Goal: Task Accomplishment & Management: Manage account settings

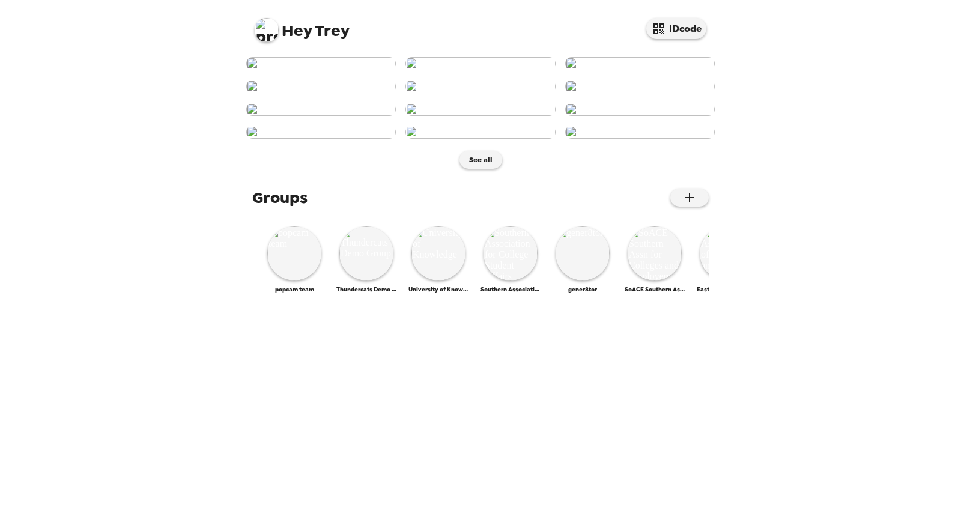
click at [272, 34] on img at bounding box center [267, 30] width 24 height 24
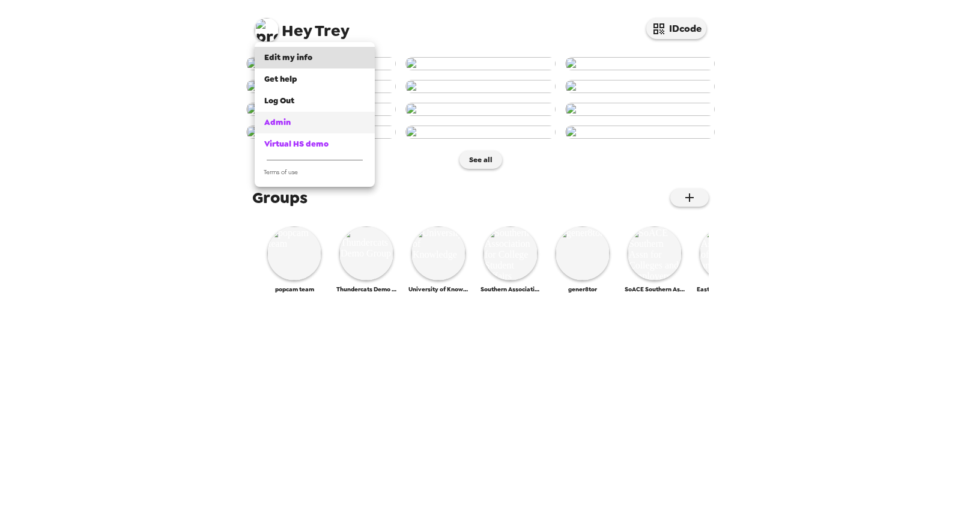
click at [295, 124] on div "Admin" at bounding box center [314, 123] width 101 height 12
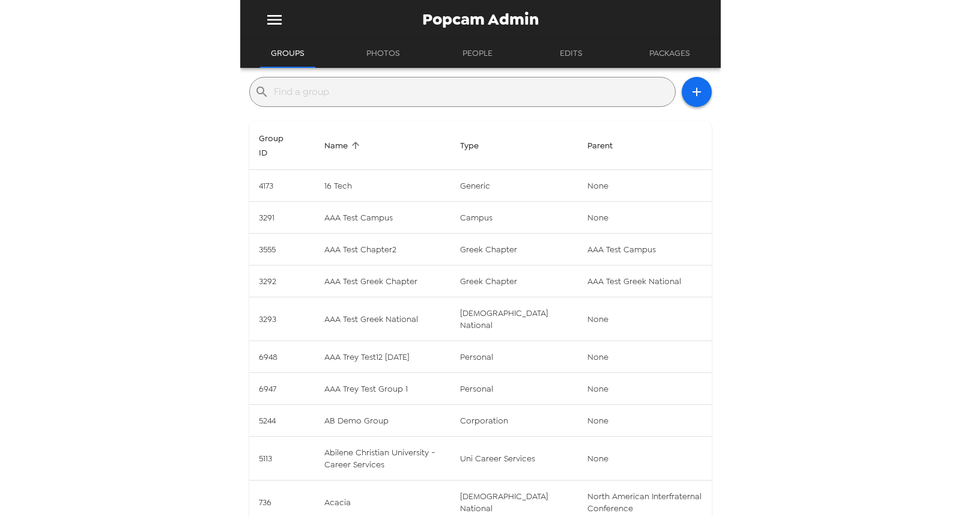
click at [365, 93] on input "text" at bounding box center [472, 91] width 397 height 19
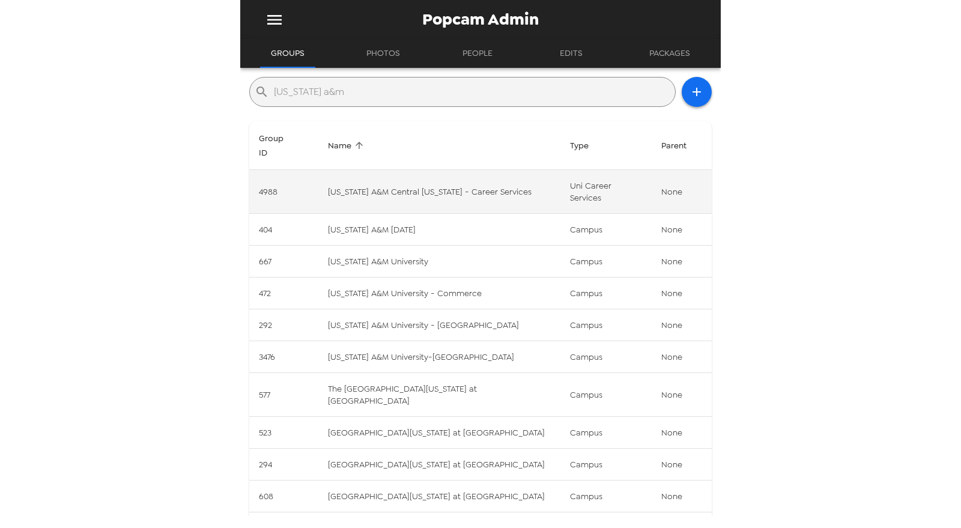
type input "texas a&m"
click at [496, 170] on td "Texas A&M Central Texas - Career Services" at bounding box center [439, 192] width 242 height 44
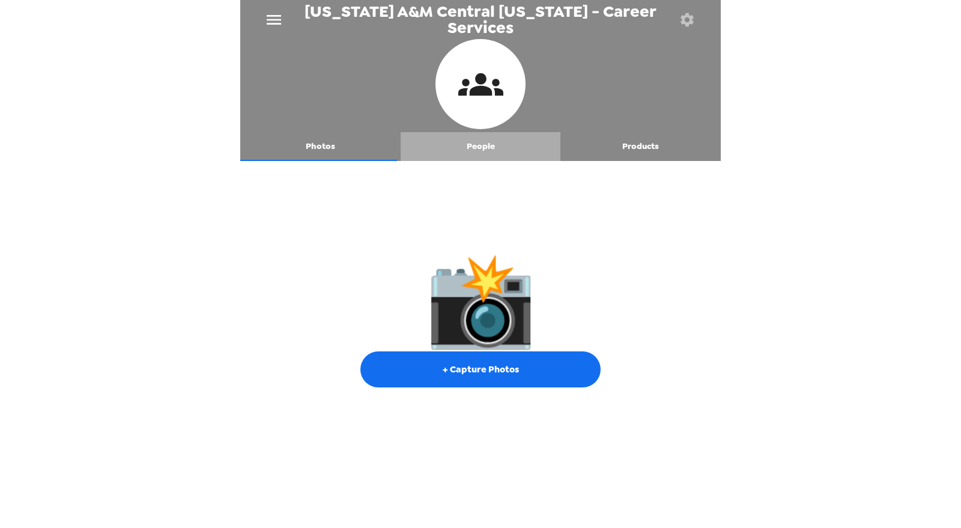
click at [481, 148] on button "People" at bounding box center [481, 146] width 160 height 29
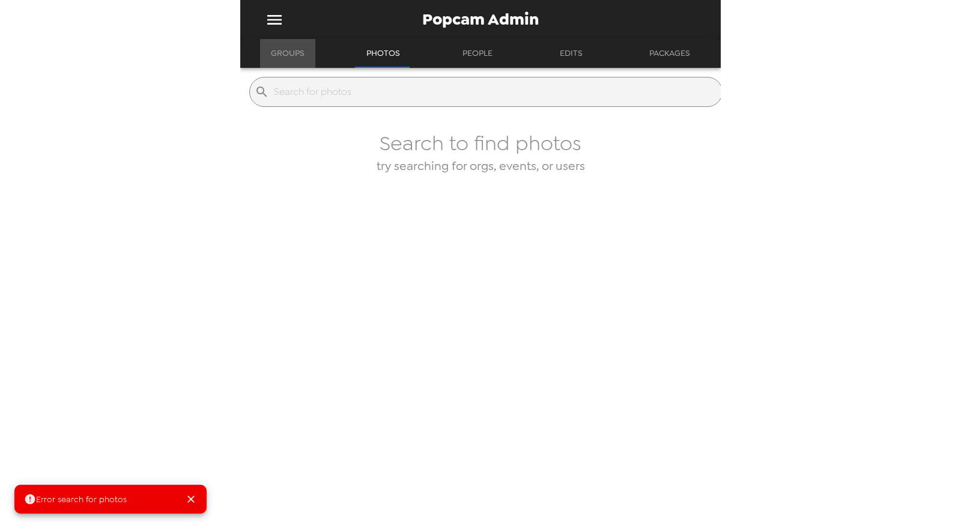
drag, startPoint x: 296, startPoint y: 58, endPoint x: 299, endPoint y: 64, distance: 7.3
click at [296, 58] on button "Groups" at bounding box center [287, 53] width 55 height 29
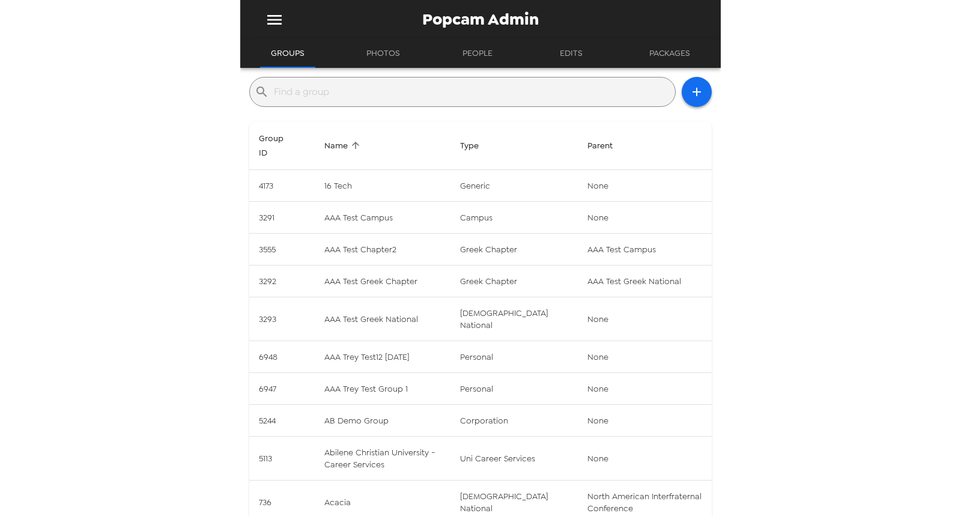
click at [310, 95] on input "text" at bounding box center [472, 91] width 397 height 19
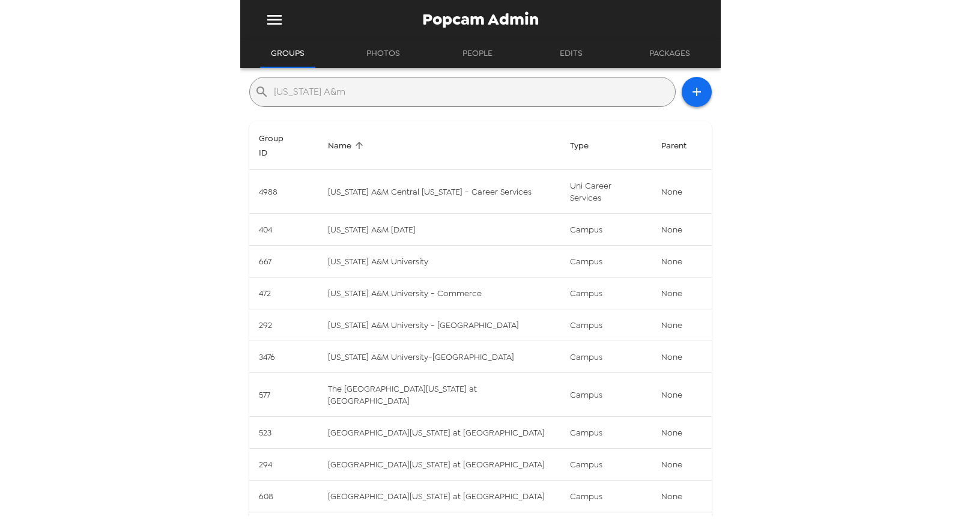
click at [673, 516] on button "Next Page" at bounding box center [675, 528] width 24 height 24
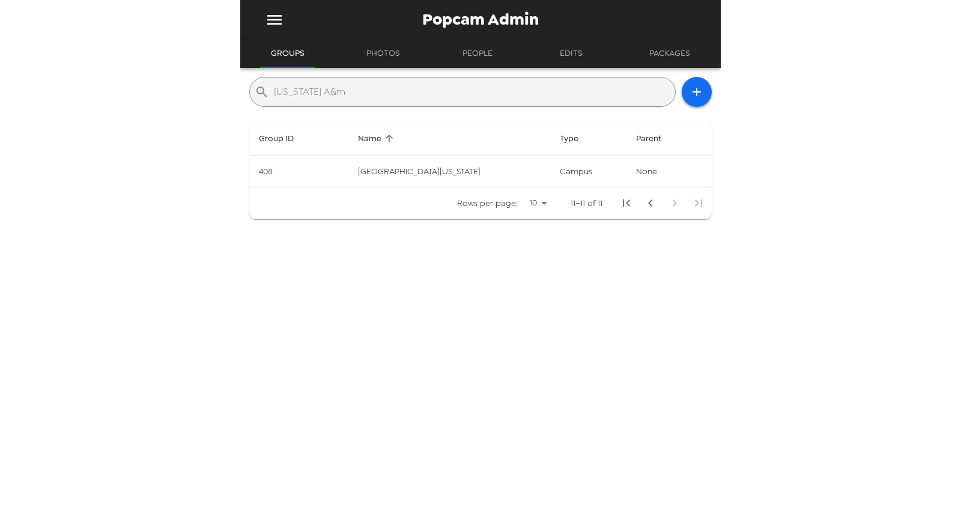
click at [644, 203] on icon "Previous Page" at bounding box center [651, 203] width 14 height 14
click at [383, 99] on input "texas A&m" at bounding box center [472, 91] width 397 height 19
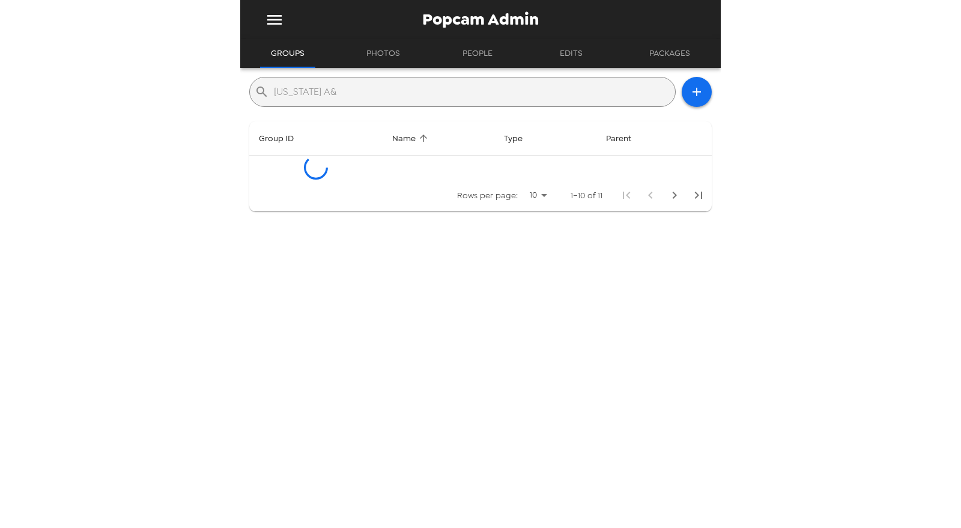
type input "texas A&m"
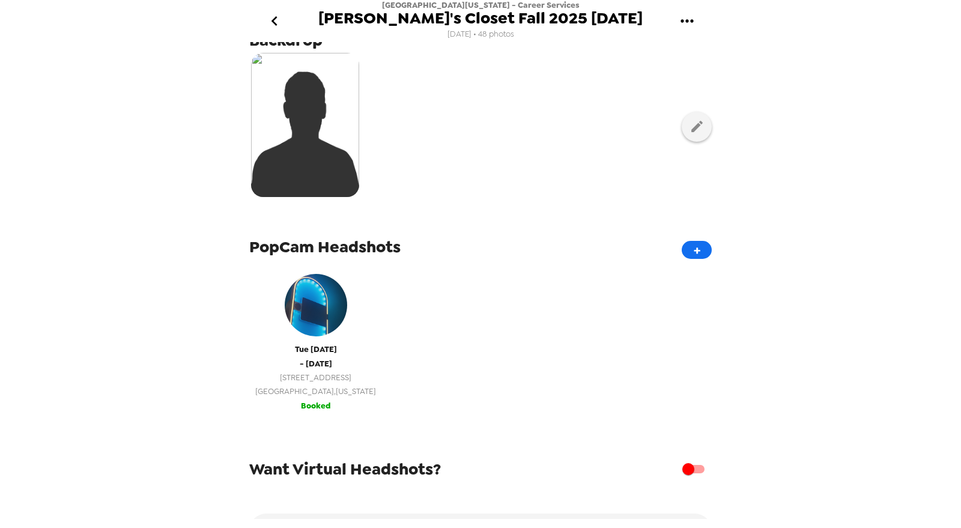
scroll to position [267, 0]
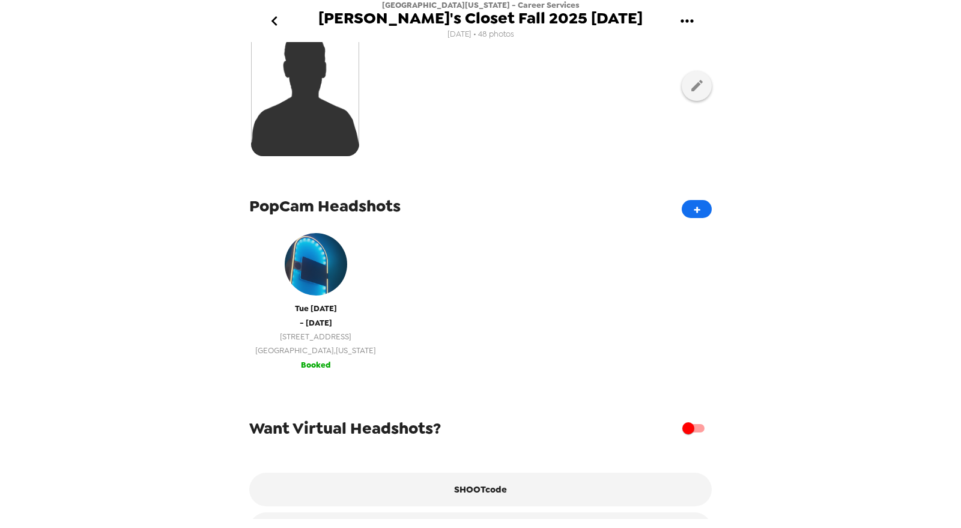
click at [324, 361] on button "Tue 10/7/25 - Tue 10/7/25 875 Perimeter Dr Moscow , Idaho Booked" at bounding box center [315, 299] width 133 height 157
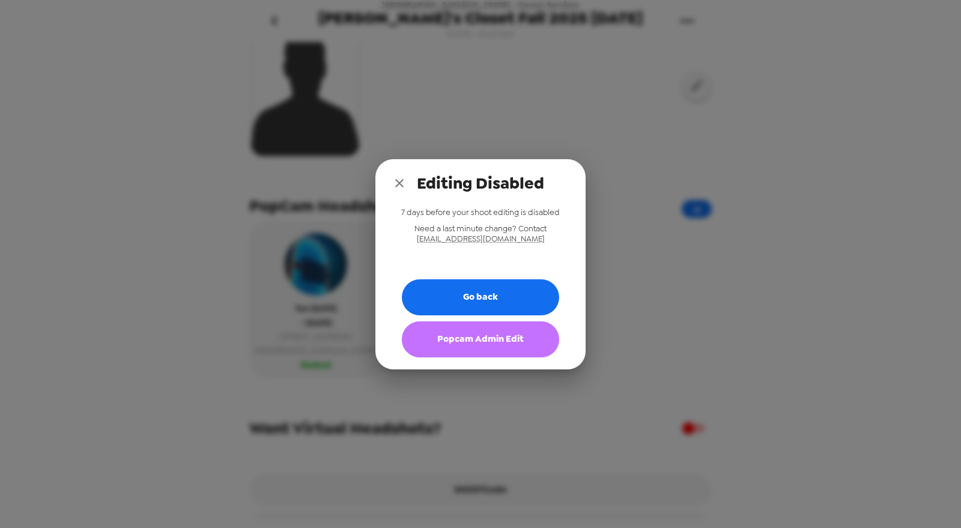
click at [457, 351] on button "Popcam Admin Edit" at bounding box center [480, 339] width 157 height 36
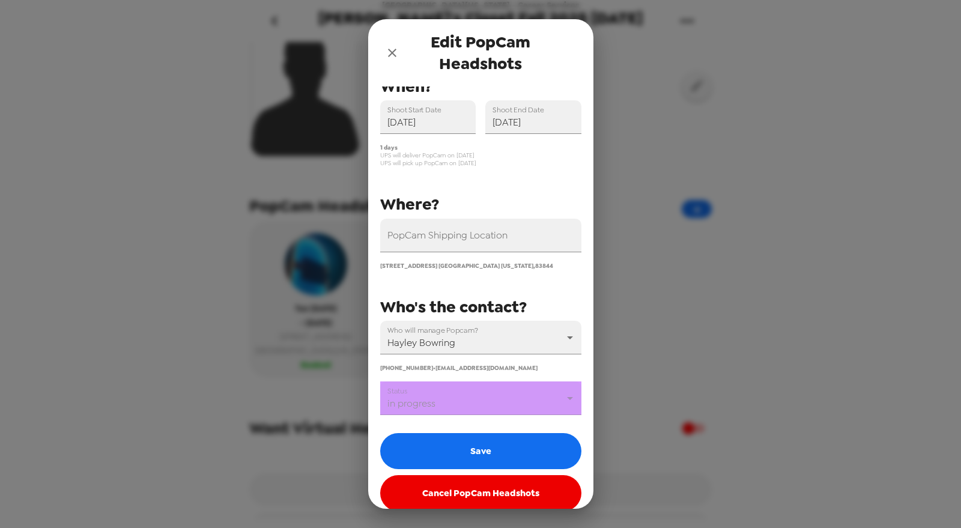
scroll to position [47, 0]
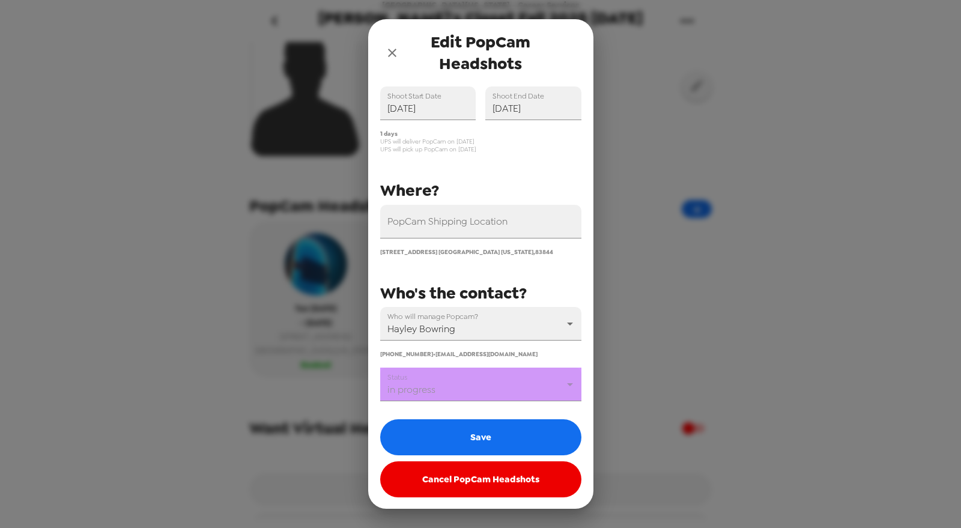
click at [478, 380] on body "University of Idaho - Career Services Joe's Closet Fall 2025 10/7/25 9/4/25 • 4…" at bounding box center [480, 264] width 961 height 528
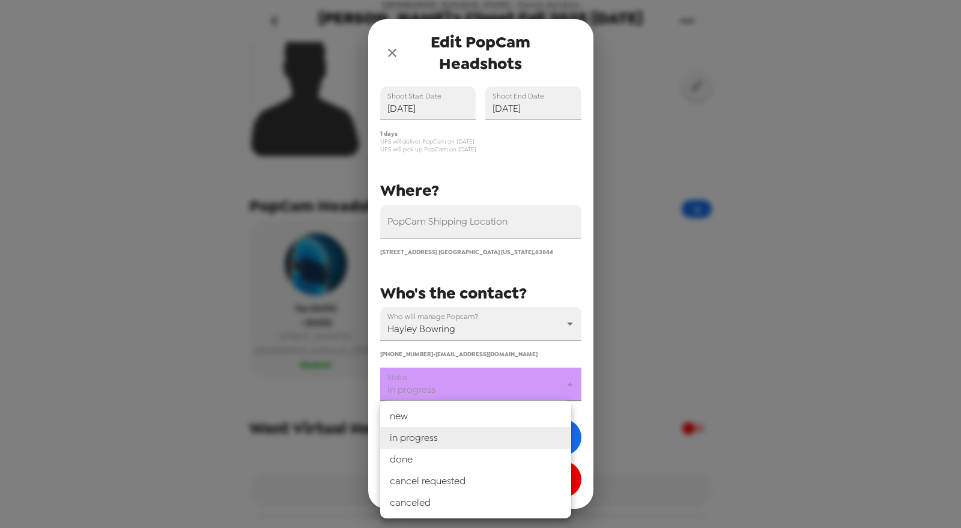
click at [452, 458] on li "done" at bounding box center [475, 460] width 191 height 22
type input "done"
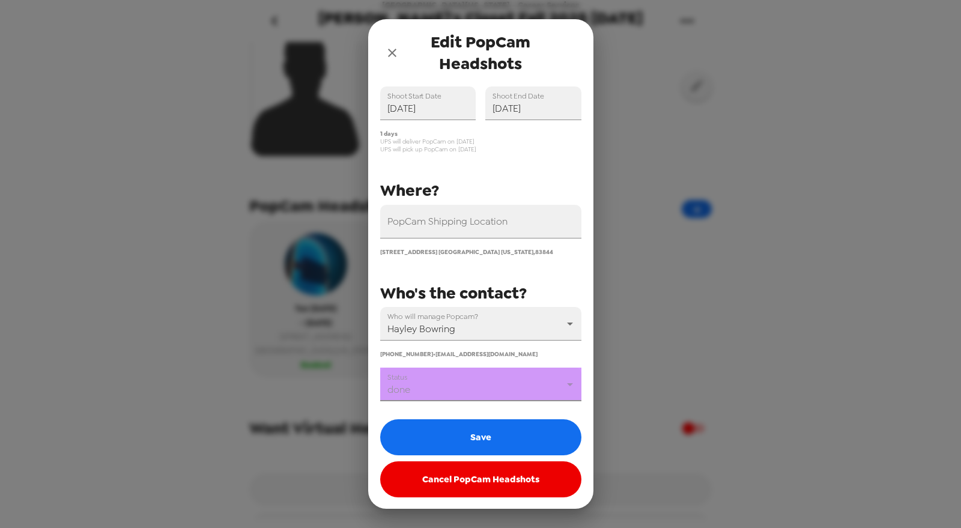
drag, startPoint x: 466, startPoint y: 440, endPoint x: 455, endPoint y: 401, distance: 40.7
click at [466, 439] on button "Save" at bounding box center [480, 437] width 201 height 36
